Goal: Communication & Community: Answer question/provide support

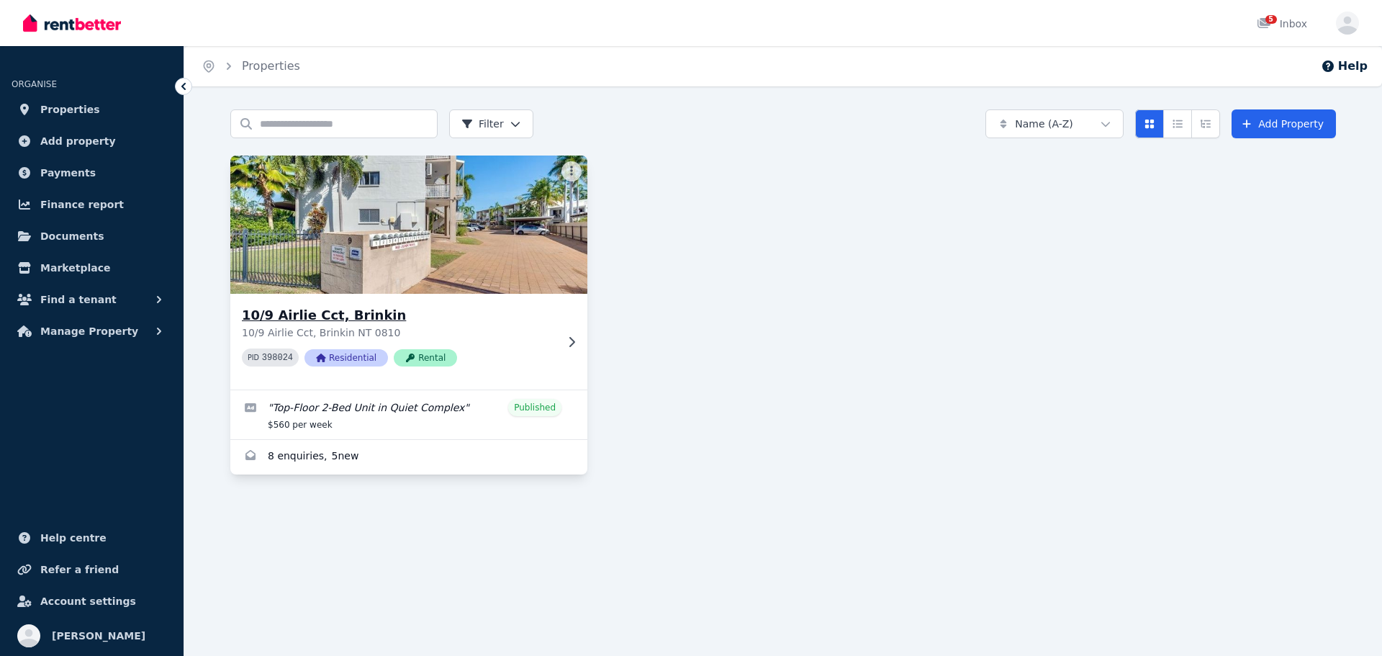
click at [517, 351] on div "PID 398024 Residential Rental" at bounding box center [399, 357] width 314 height 18
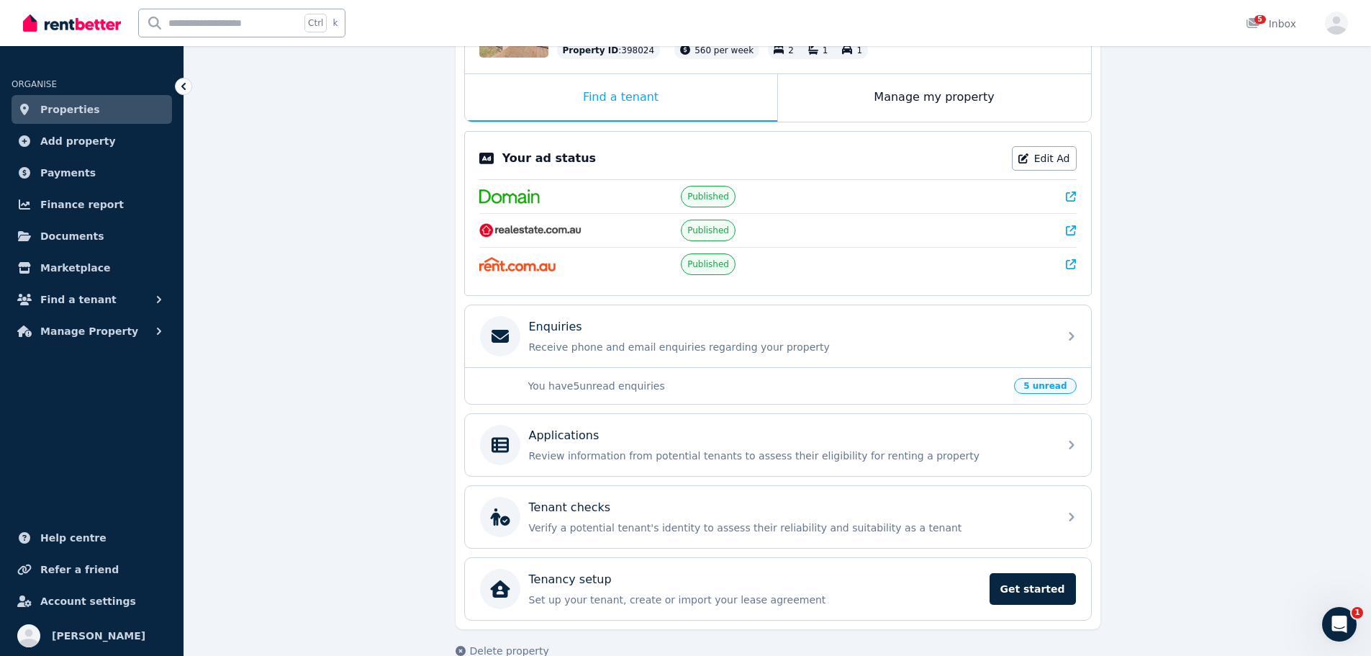
scroll to position [216, 0]
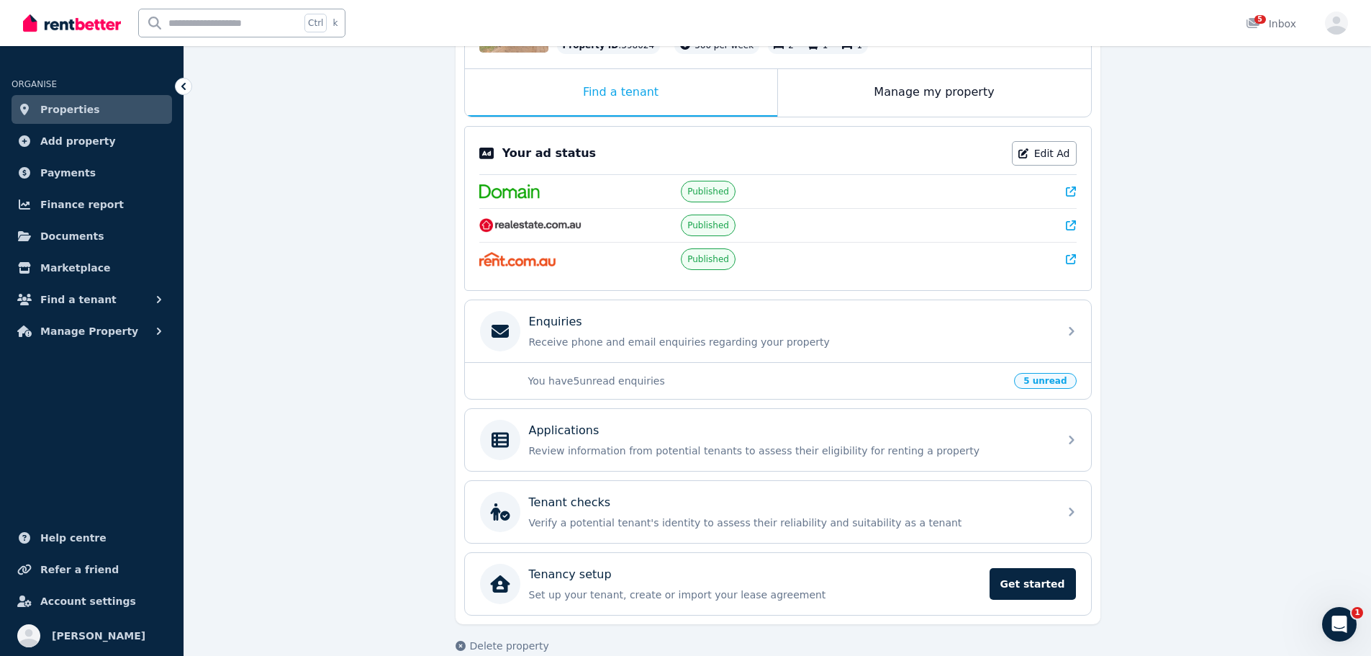
click at [1058, 382] on span "5 unread" at bounding box center [1045, 381] width 62 height 16
click at [645, 343] on p "Receive phone and email enquiries regarding your property" at bounding box center [789, 342] width 521 height 14
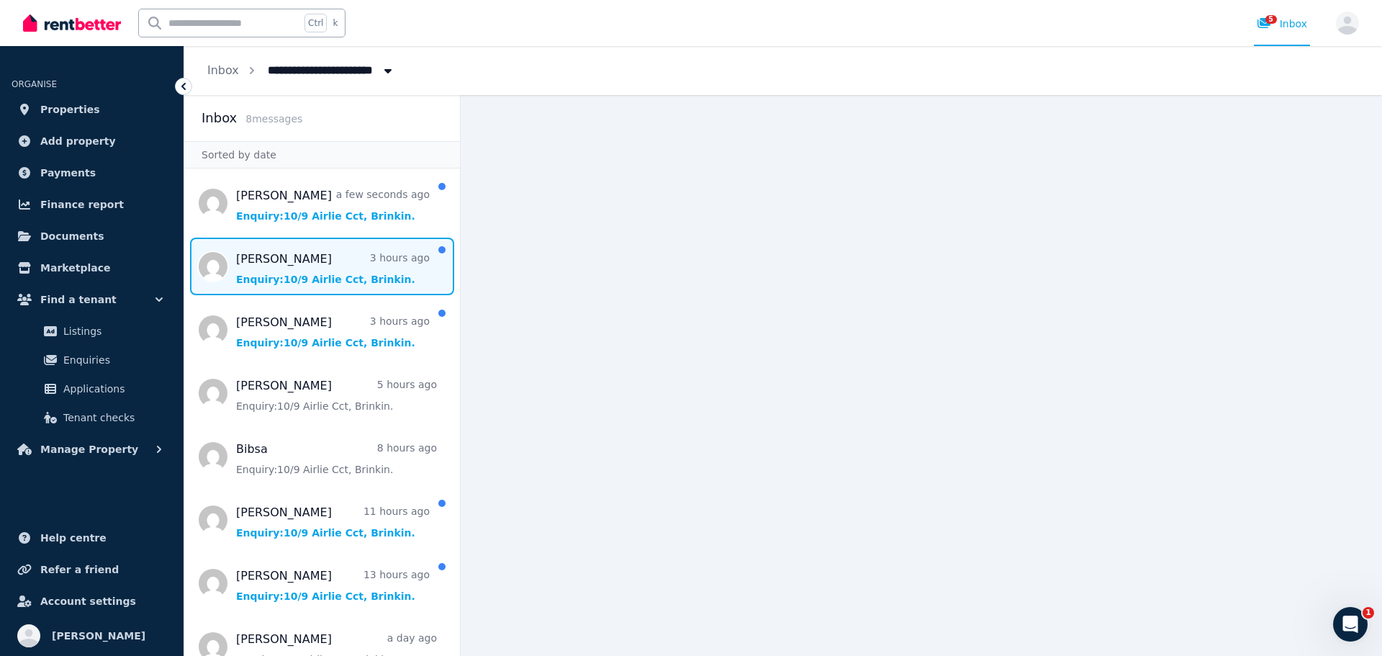
click at [290, 266] on span "Message list" at bounding box center [322, 267] width 276 height 58
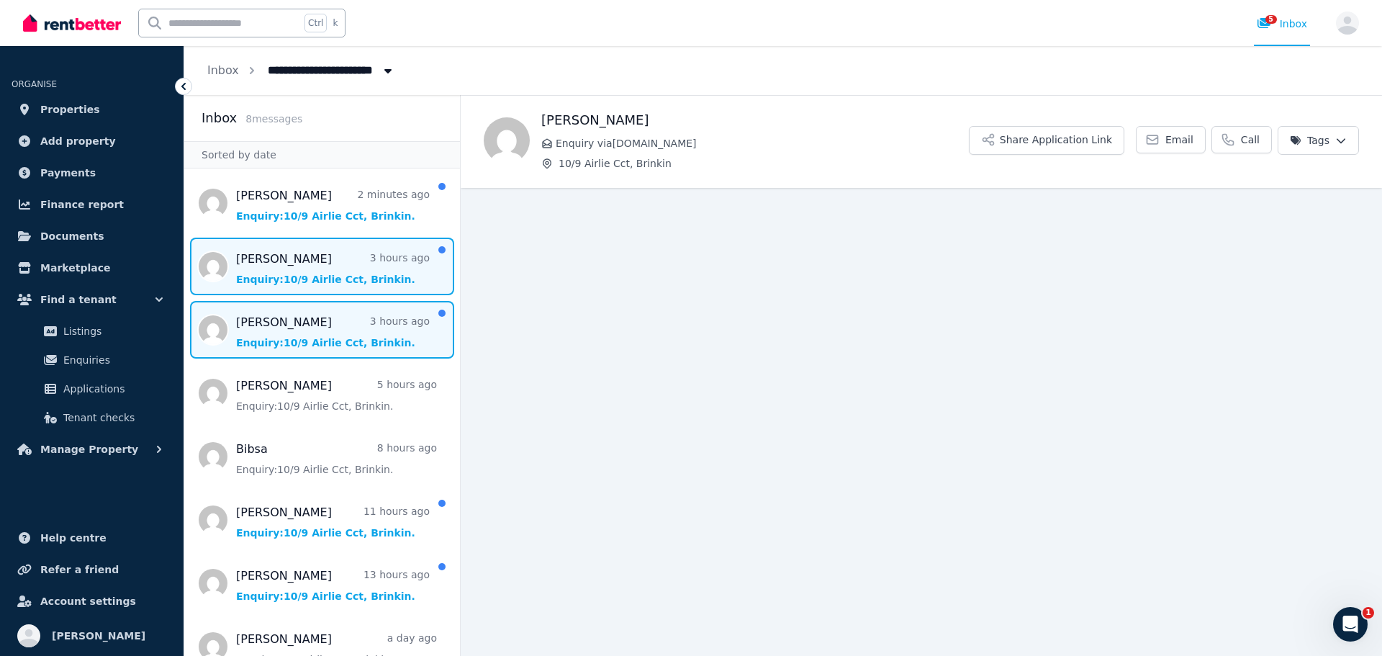
click at [320, 326] on span "Message list" at bounding box center [322, 330] width 276 height 58
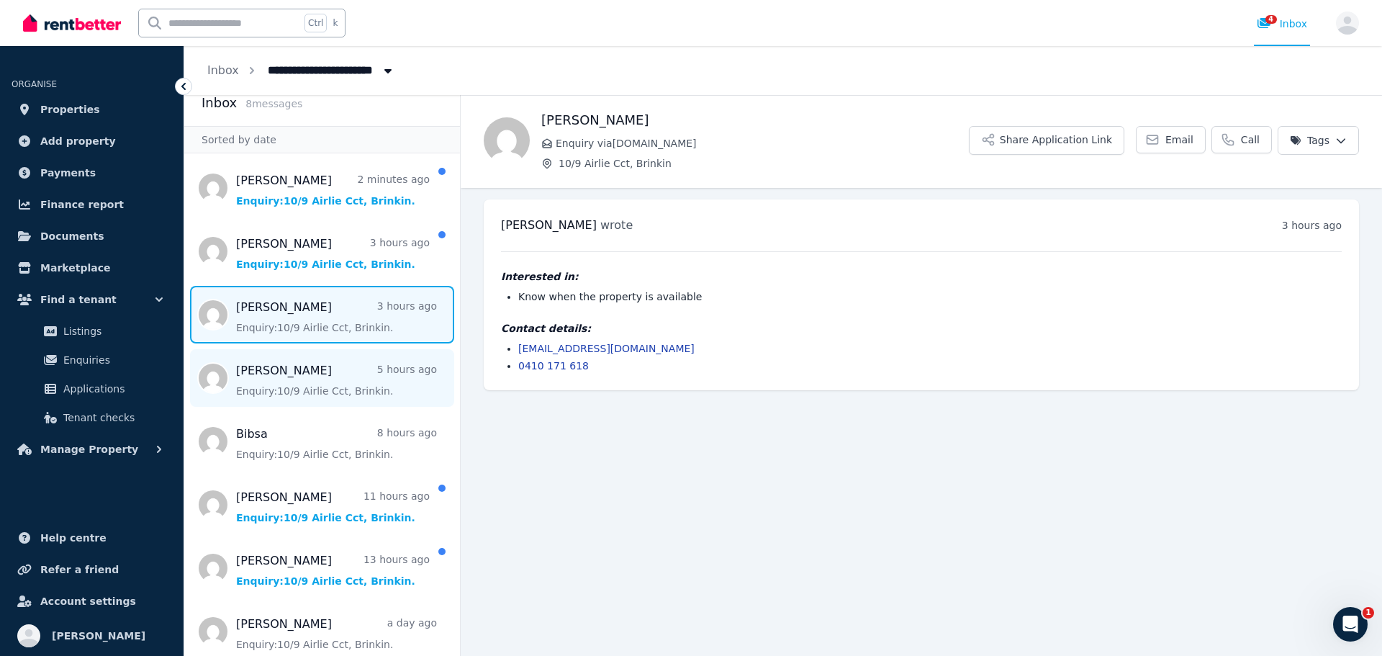
scroll to position [25, 0]
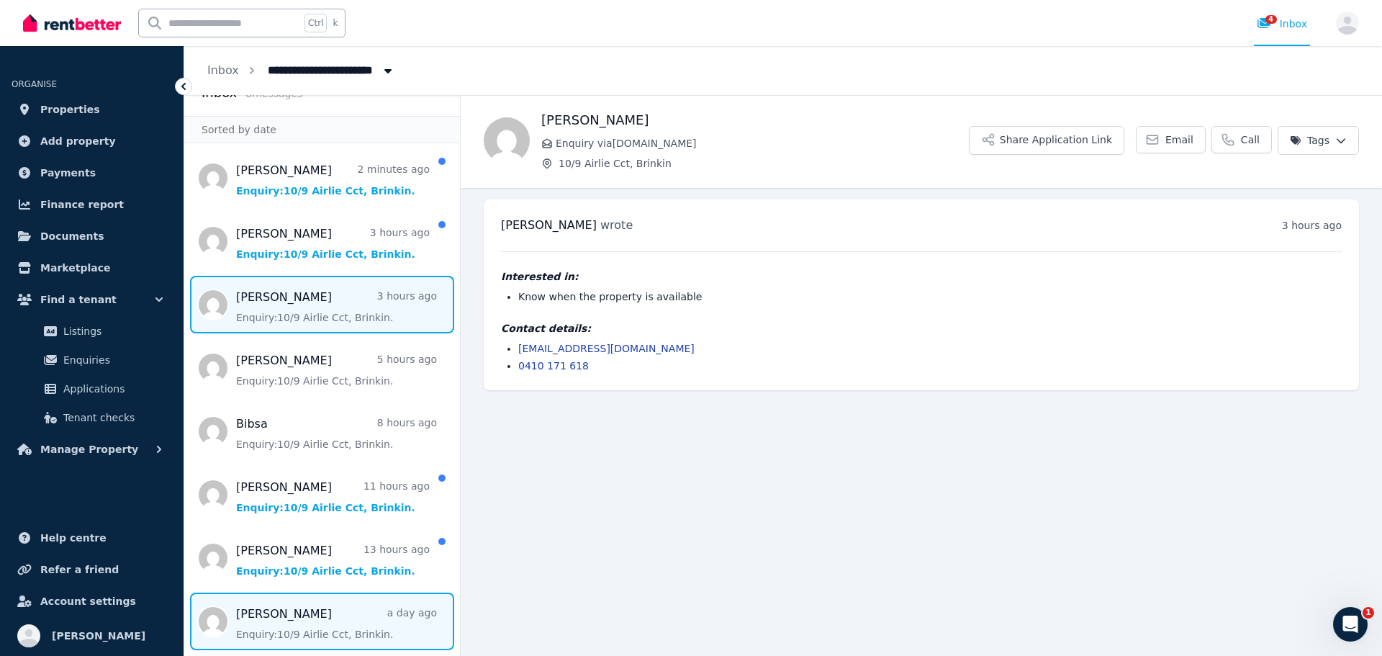
click at [331, 621] on span "Message list" at bounding box center [322, 621] width 276 height 58
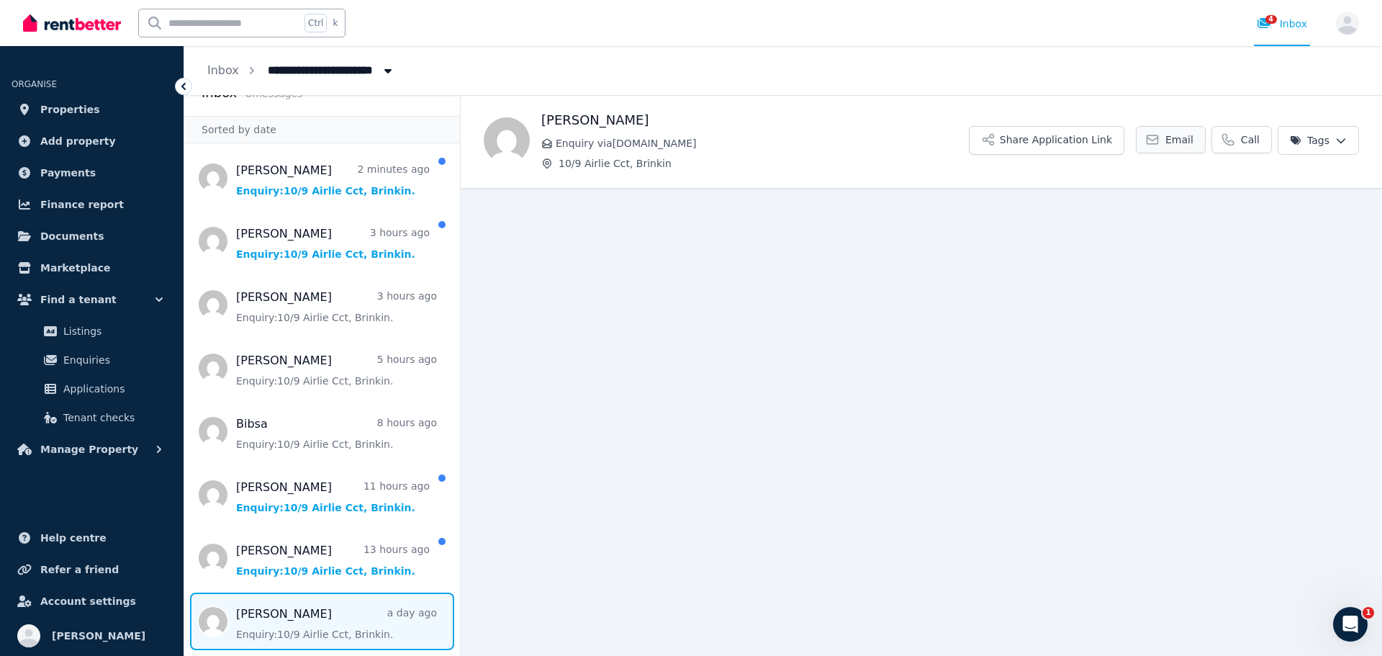
click at [1178, 145] on span "Email" at bounding box center [1180, 139] width 28 height 14
